Goal: Find specific page/section: Find specific page/section

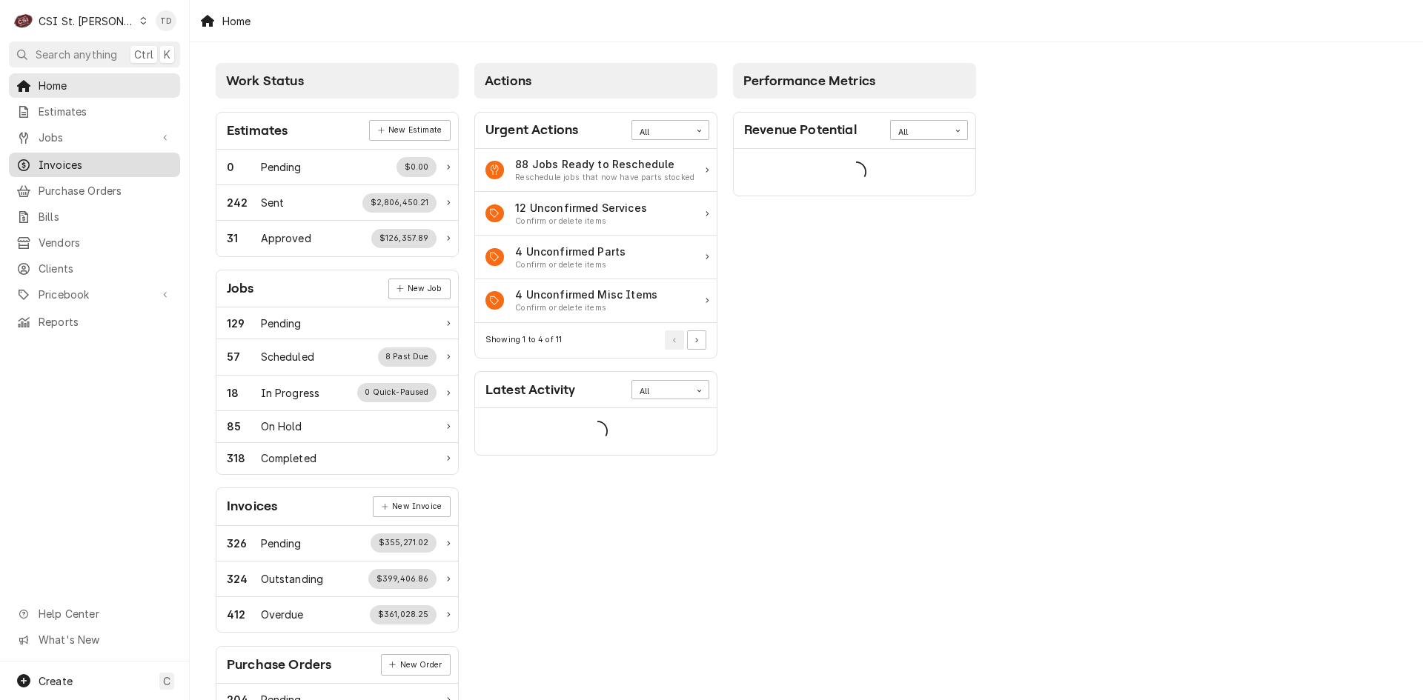
click at [105, 159] on span "Invoices" at bounding box center [106, 165] width 134 height 16
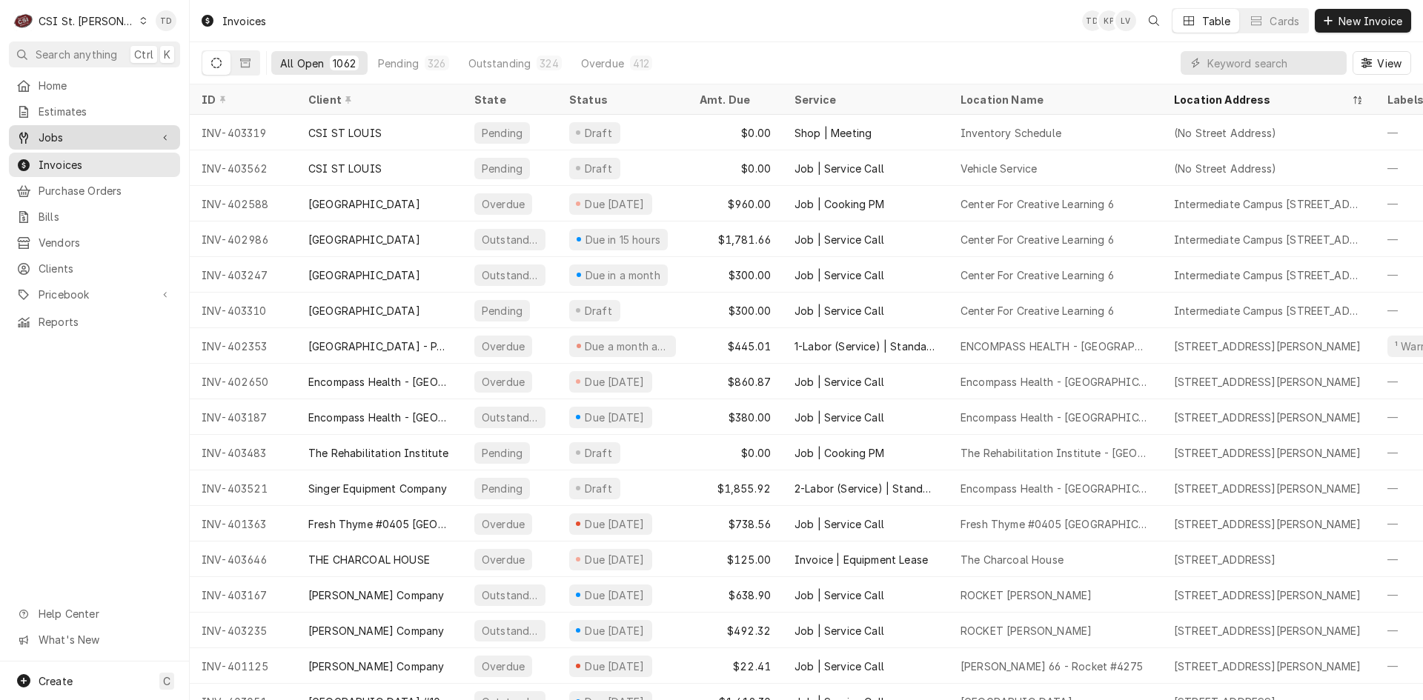
click at [112, 131] on span "Jobs" at bounding box center [95, 138] width 112 height 16
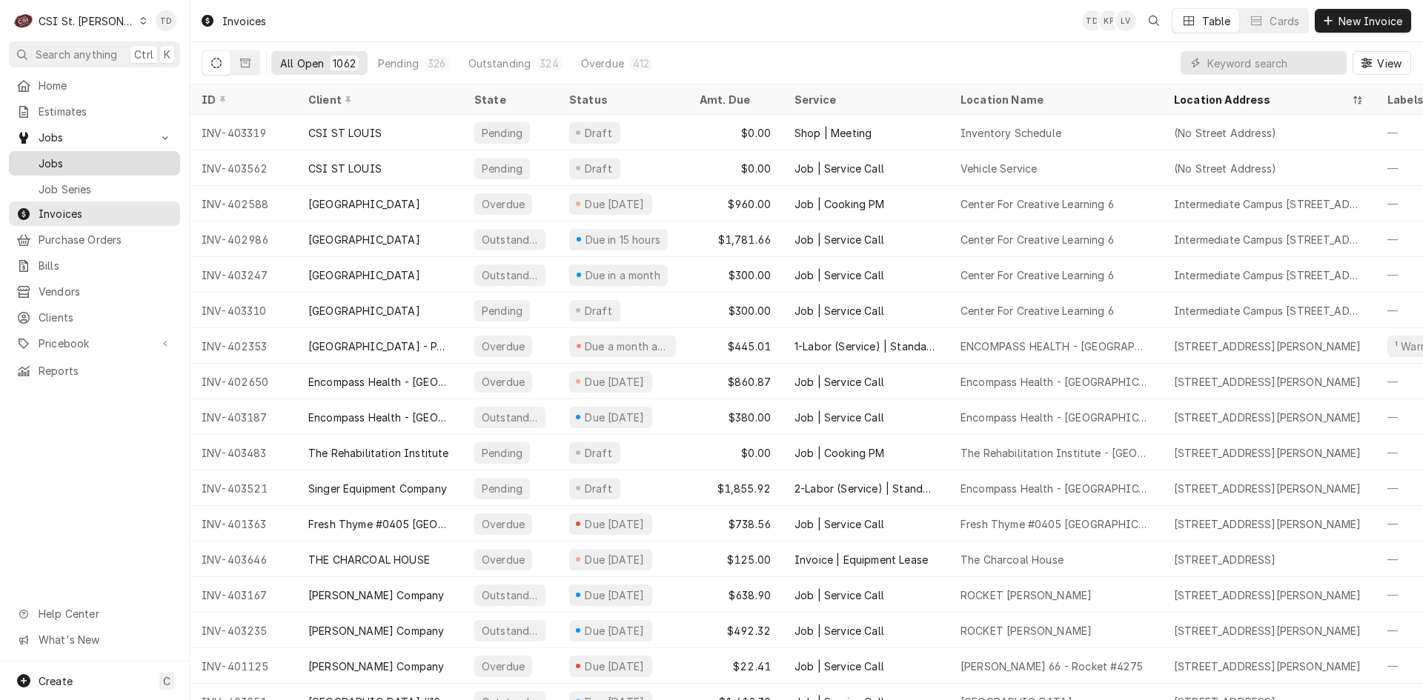
click at [105, 154] on div "Jobs" at bounding box center [94, 163] width 165 height 19
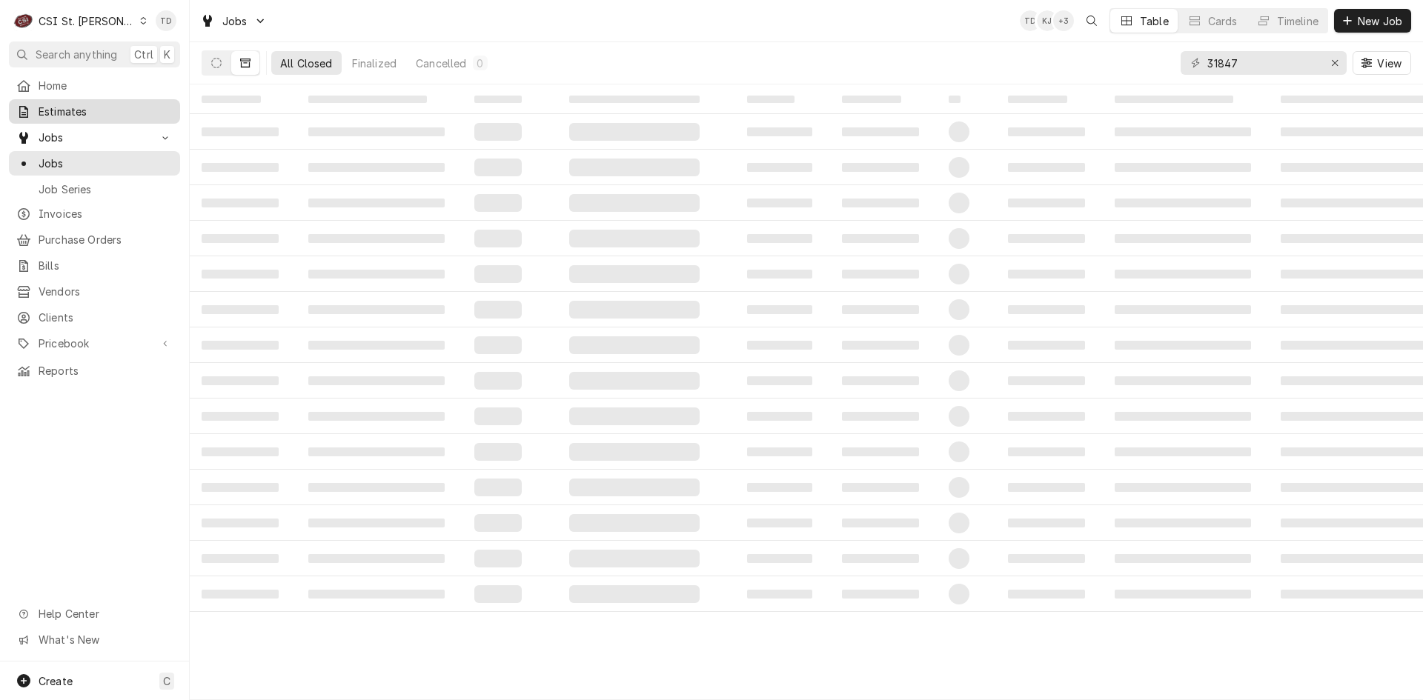
click at [57, 111] on span "Estimates" at bounding box center [106, 112] width 134 height 16
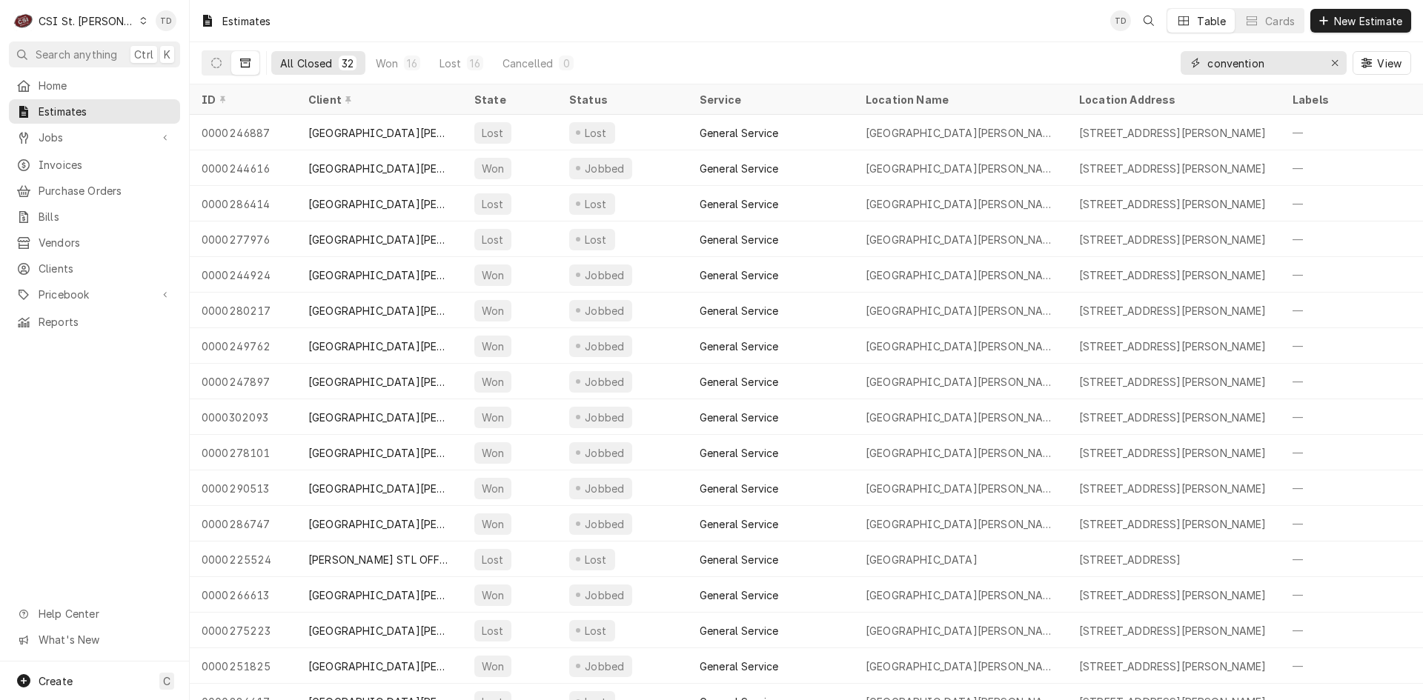
click at [1224, 60] on input "convention" at bounding box center [1262, 63] width 111 height 24
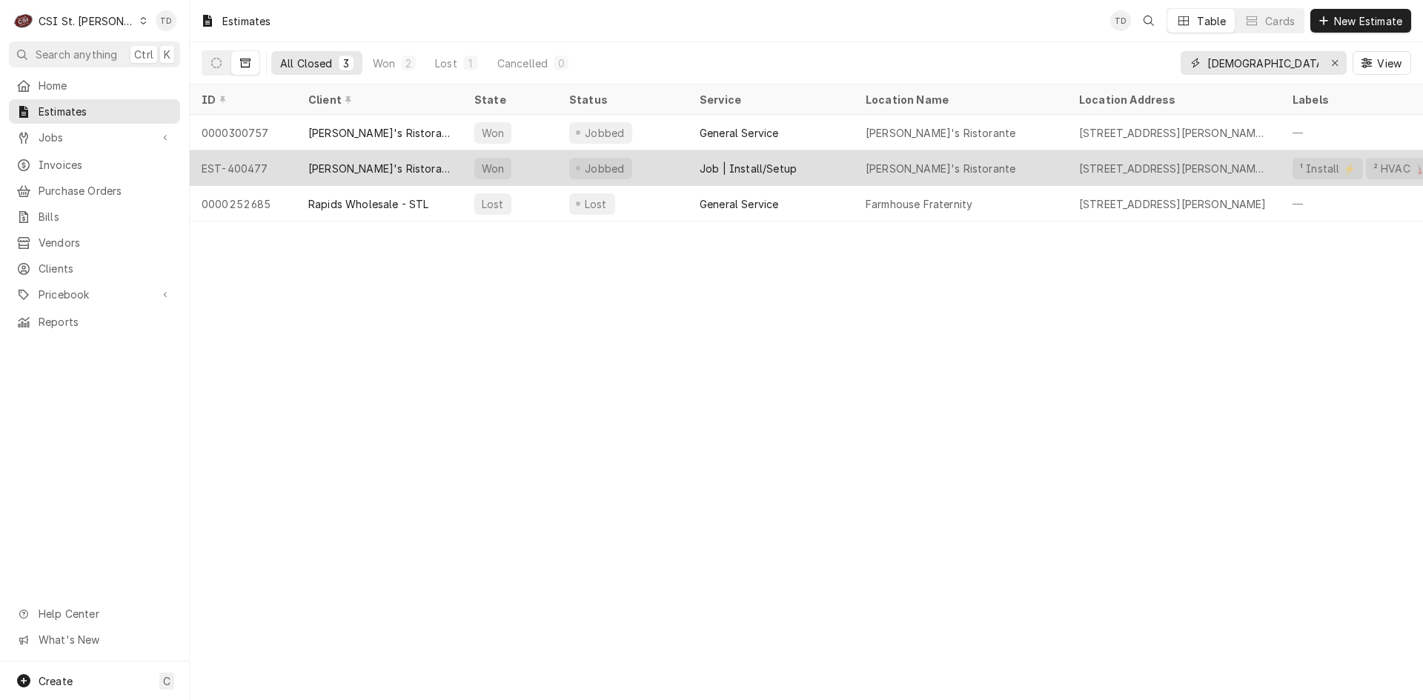
type input "frate"
click at [404, 166] on div "[PERSON_NAME]'s Ristorante" at bounding box center [379, 169] width 142 height 16
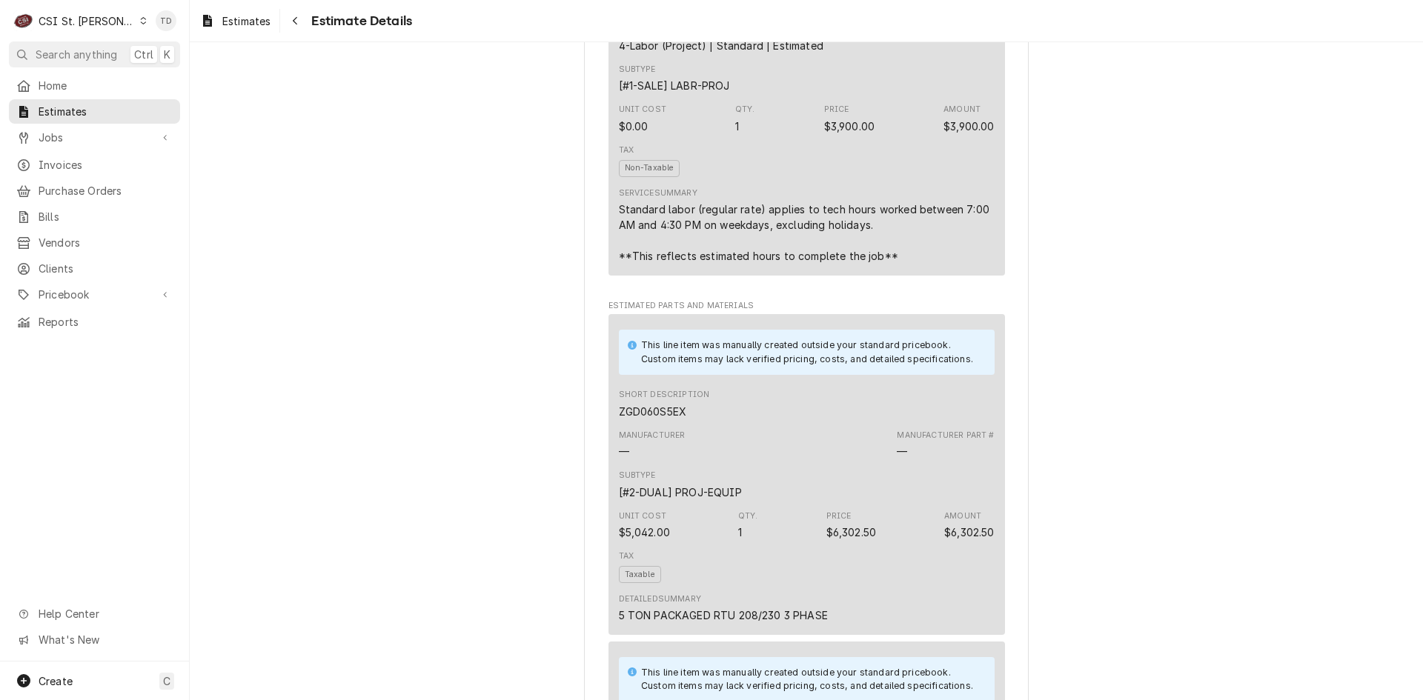
scroll to position [1528, 0]
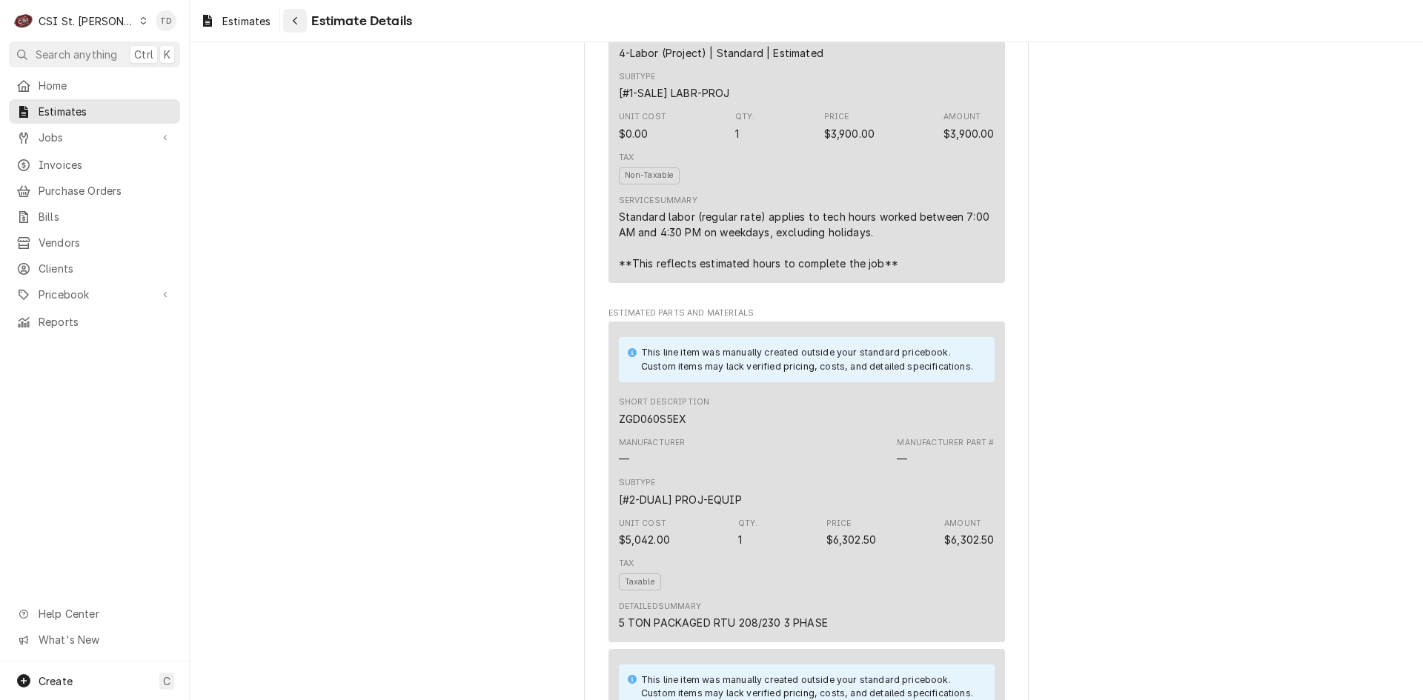
click at [296, 19] on icon "Navigate back" at bounding box center [295, 21] width 7 height 10
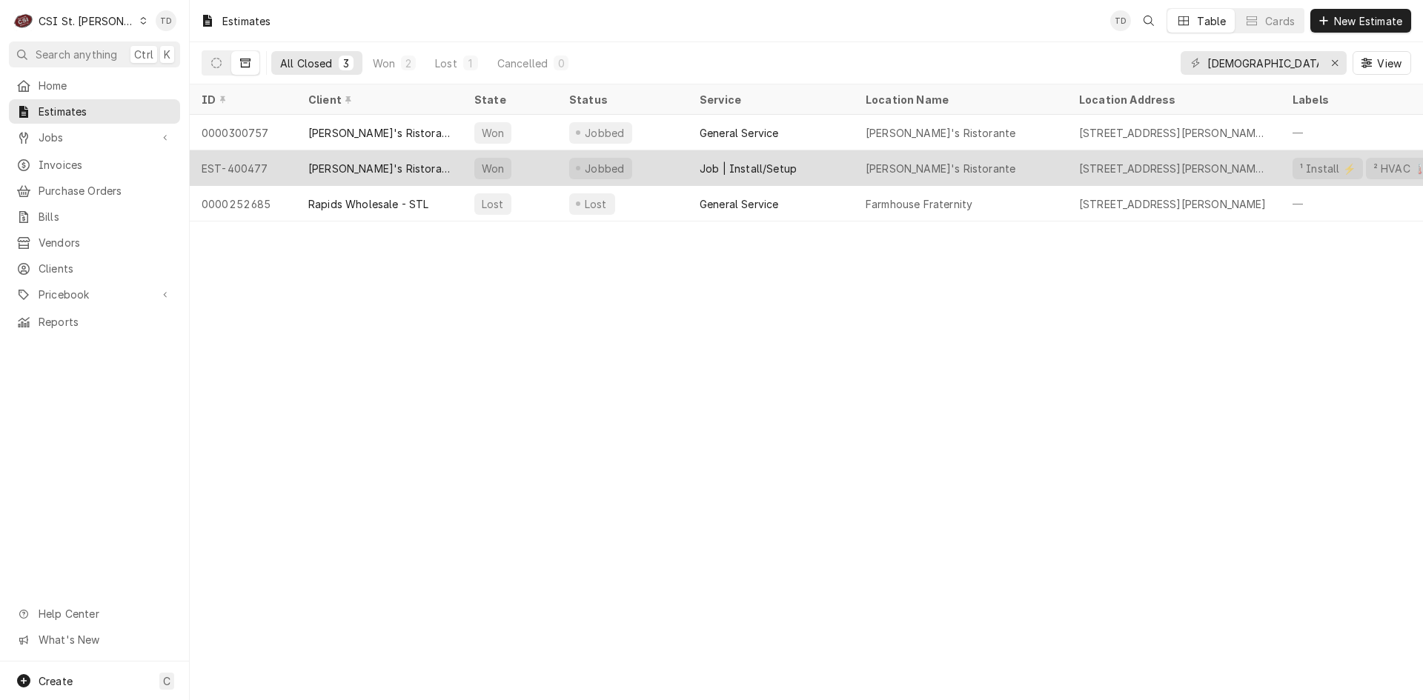
click at [326, 162] on div "[PERSON_NAME]'s Ristorante" at bounding box center [379, 169] width 142 height 16
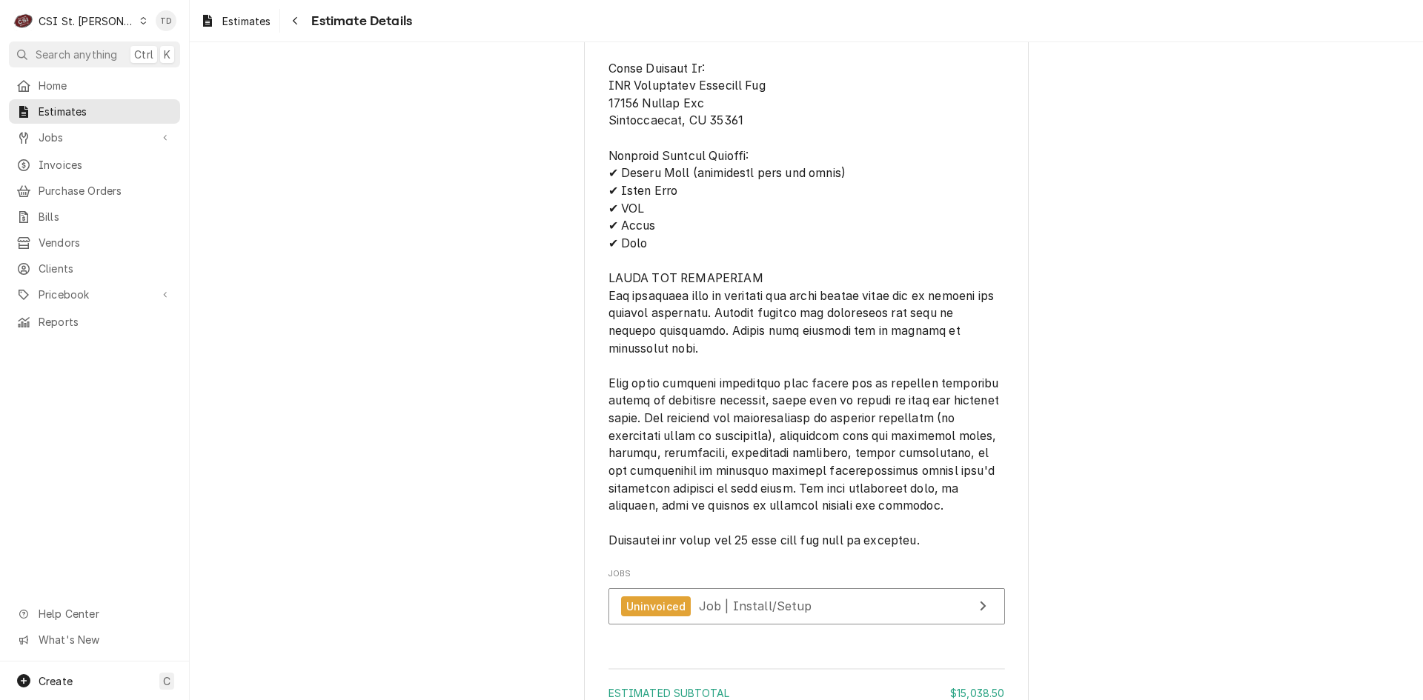
scroll to position [4200, 0]
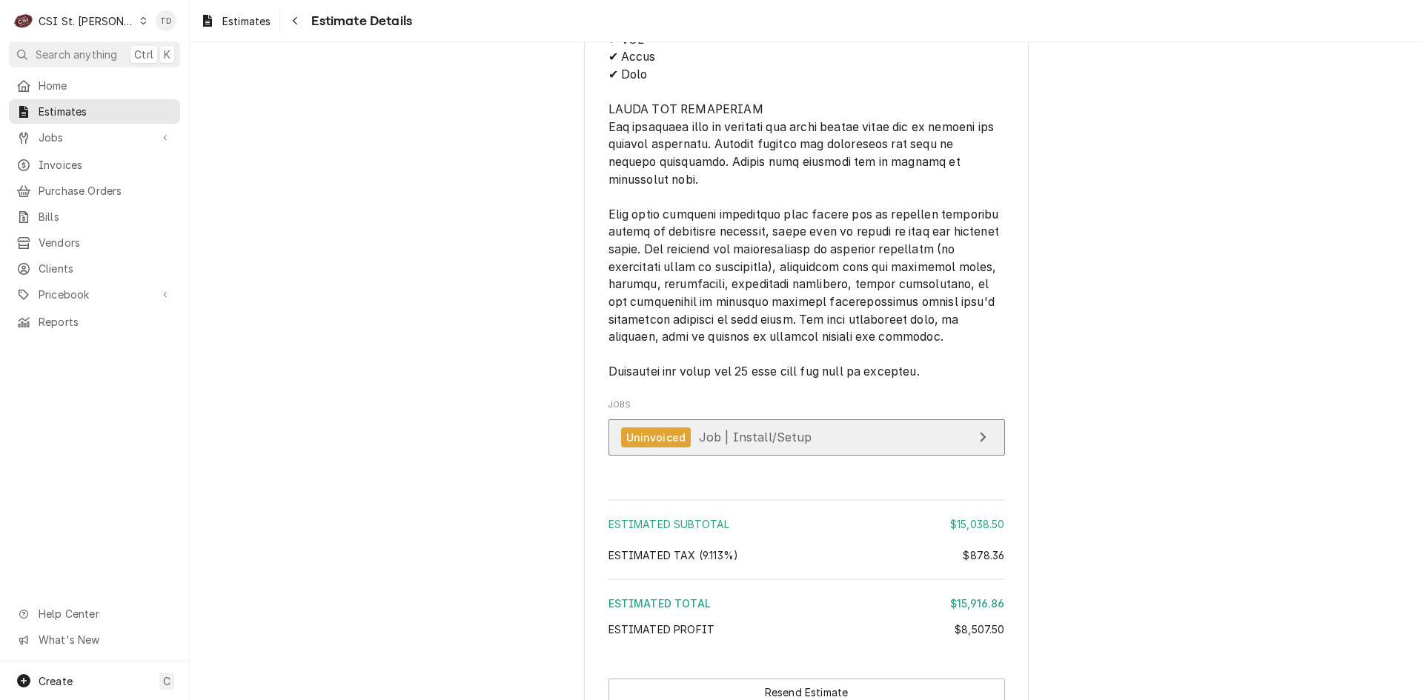
click at [670, 448] on div "Uninvoiced" at bounding box center [656, 438] width 70 height 20
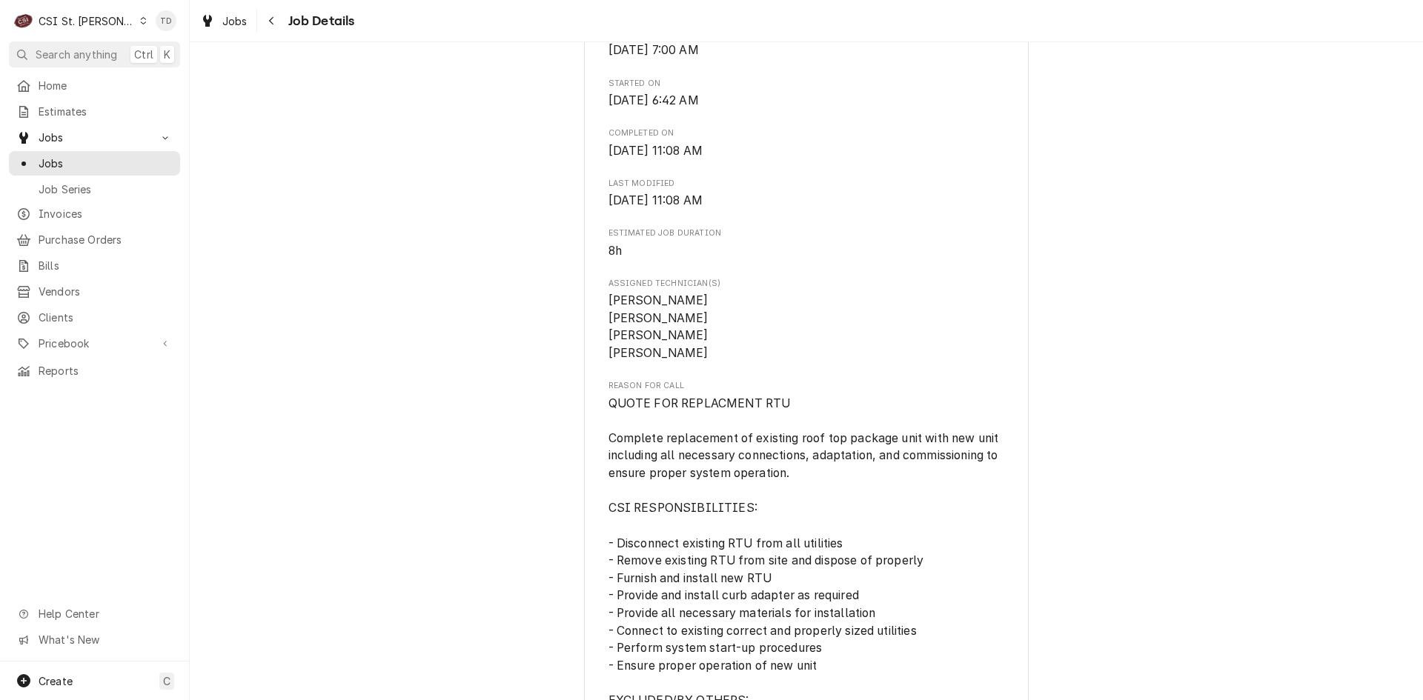
scroll to position [543, 0]
